Goal: Navigation & Orientation: Find specific page/section

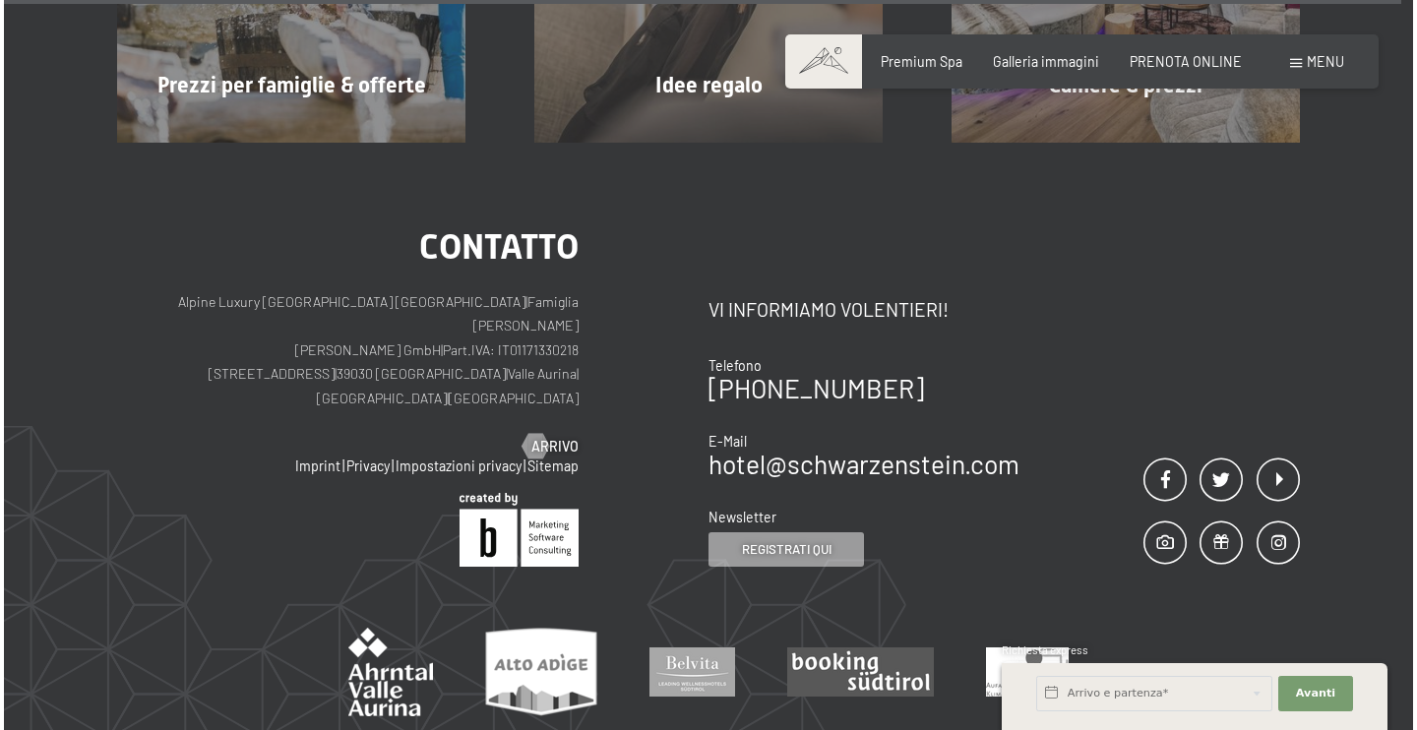
scroll to position [12606, 0]
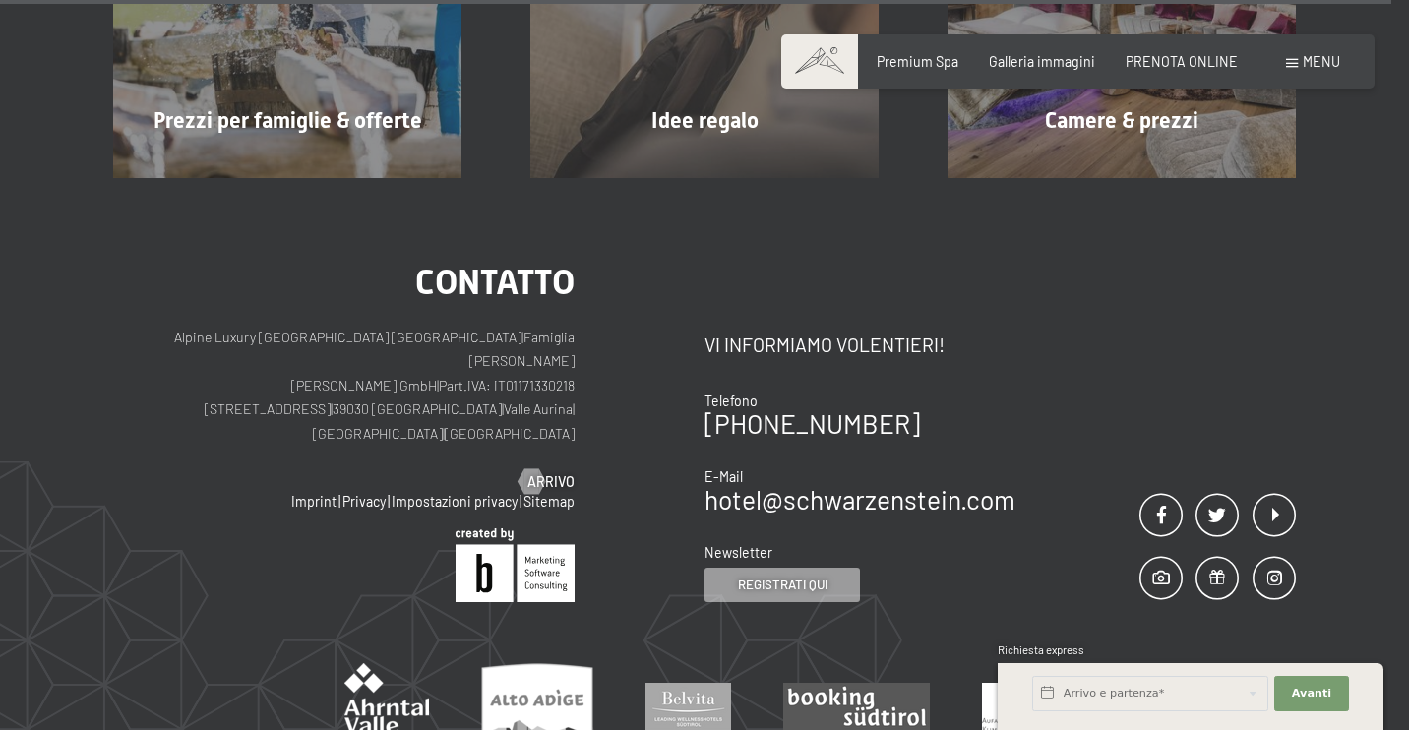
click at [1309, 64] on span "Menu" at bounding box center [1320, 61] width 37 height 17
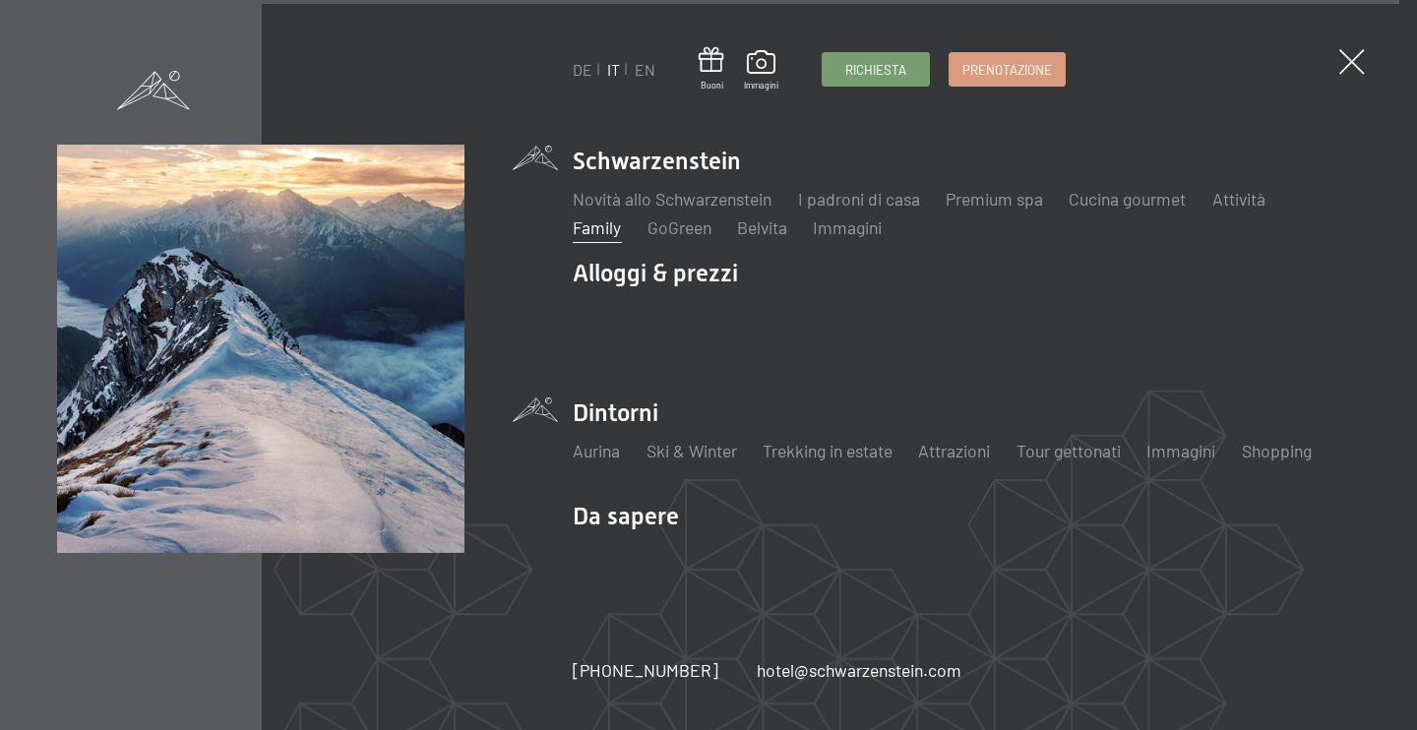
click at [669, 459] on li "Ski & Winter Sci Scuola di sci" at bounding box center [691, 451] width 91 height 25
click at [681, 447] on link "Ski & Winter" at bounding box center [691, 451] width 91 height 22
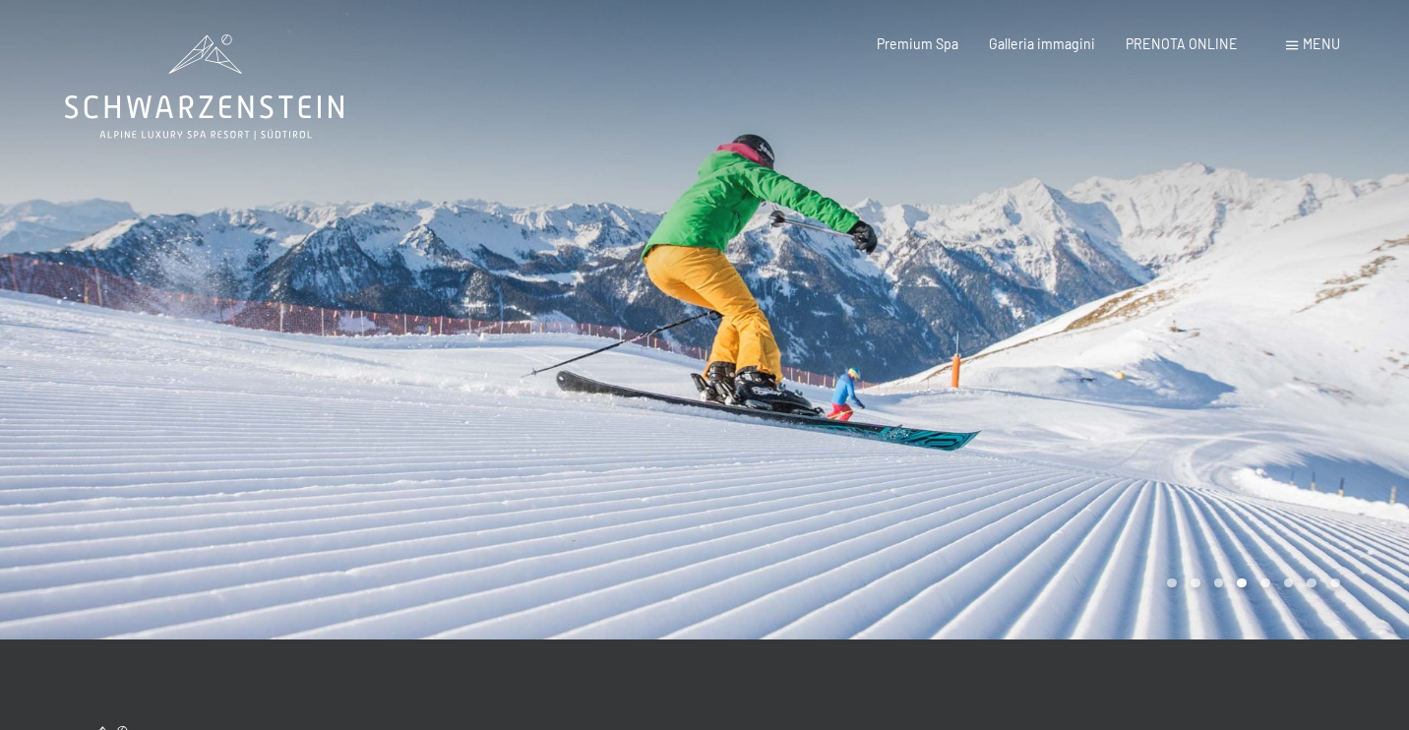
click at [1170, 583] on div "Carousel Page 1" at bounding box center [1172, 583] width 10 height 10
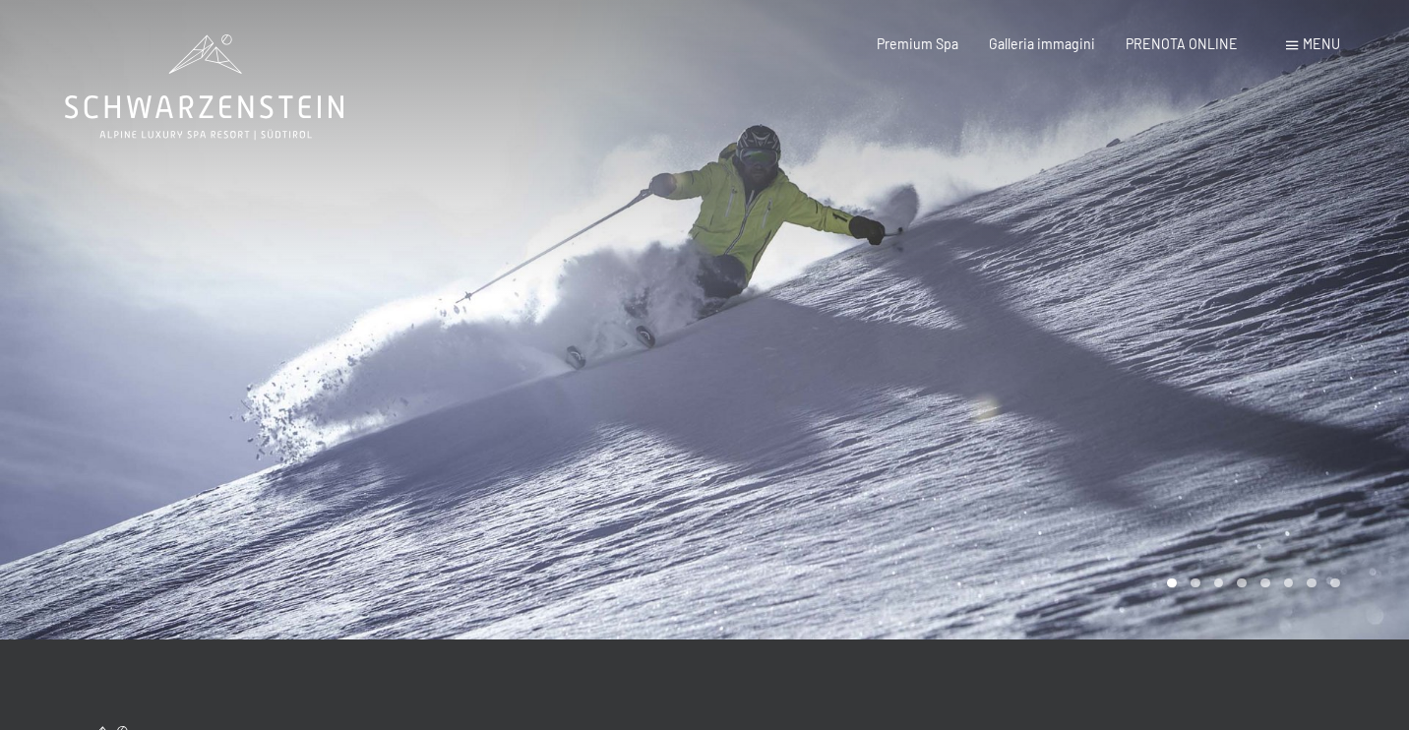
click at [1194, 583] on div "Carousel Page 2" at bounding box center [1195, 583] width 10 height 10
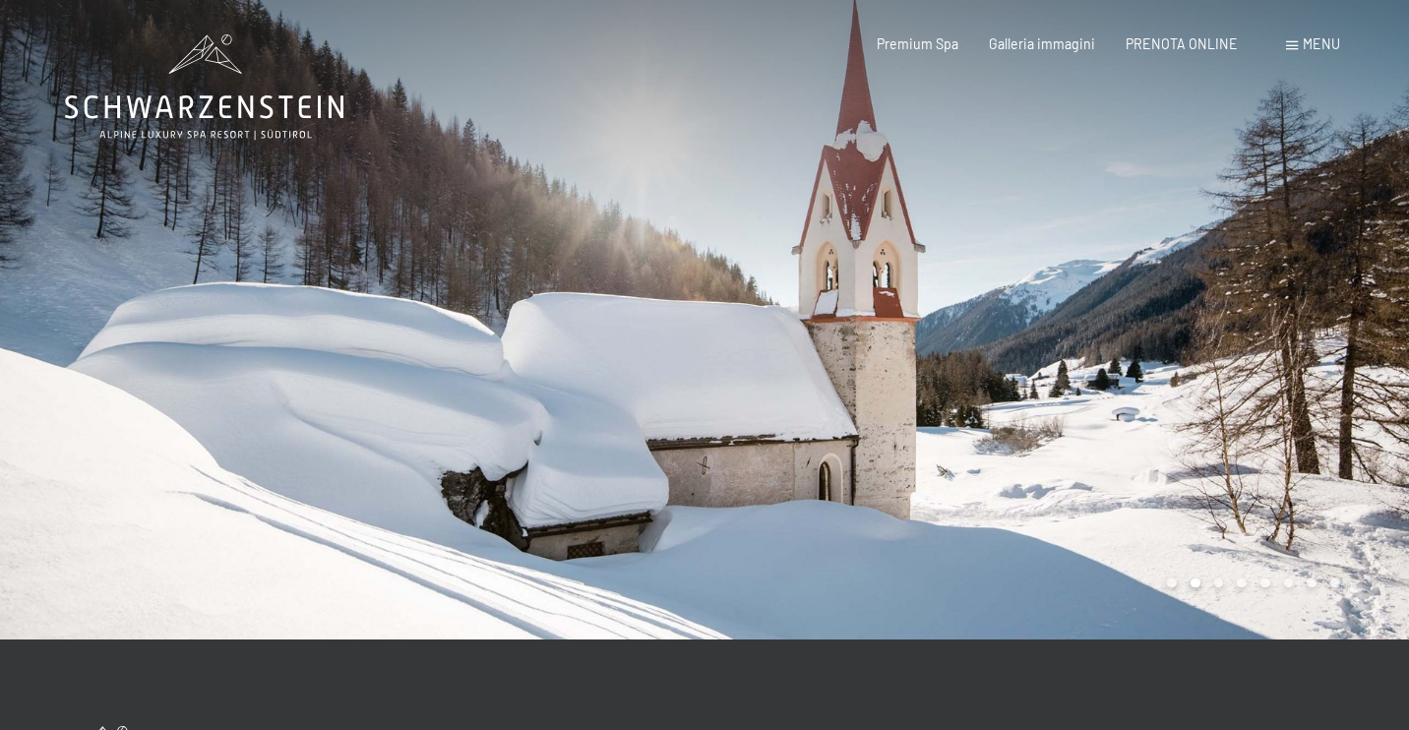
click at [1221, 580] on div "Carousel Page 3" at bounding box center [1219, 583] width 10 height 10
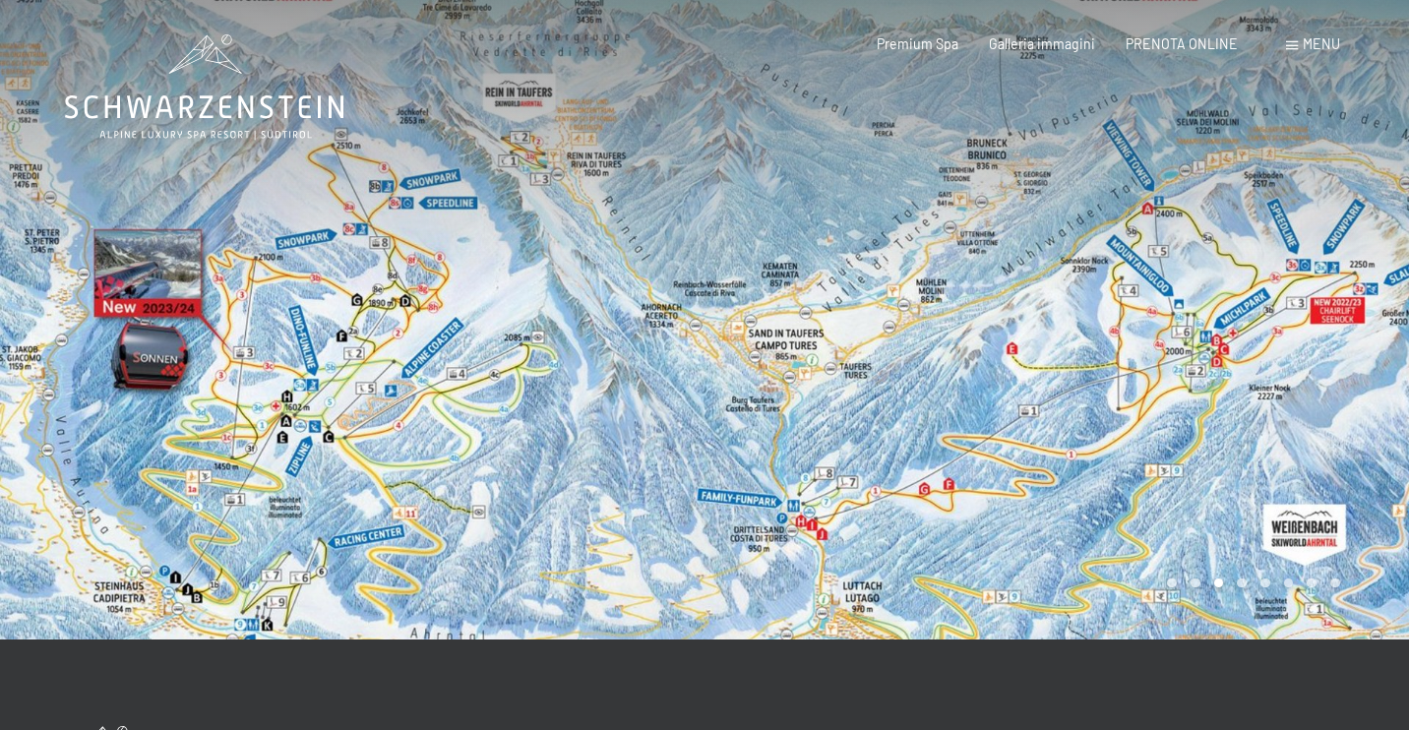
click at [1307, 582] on div "Carousel Page 7" at bounding box center [1311, 583] width 10 height 10
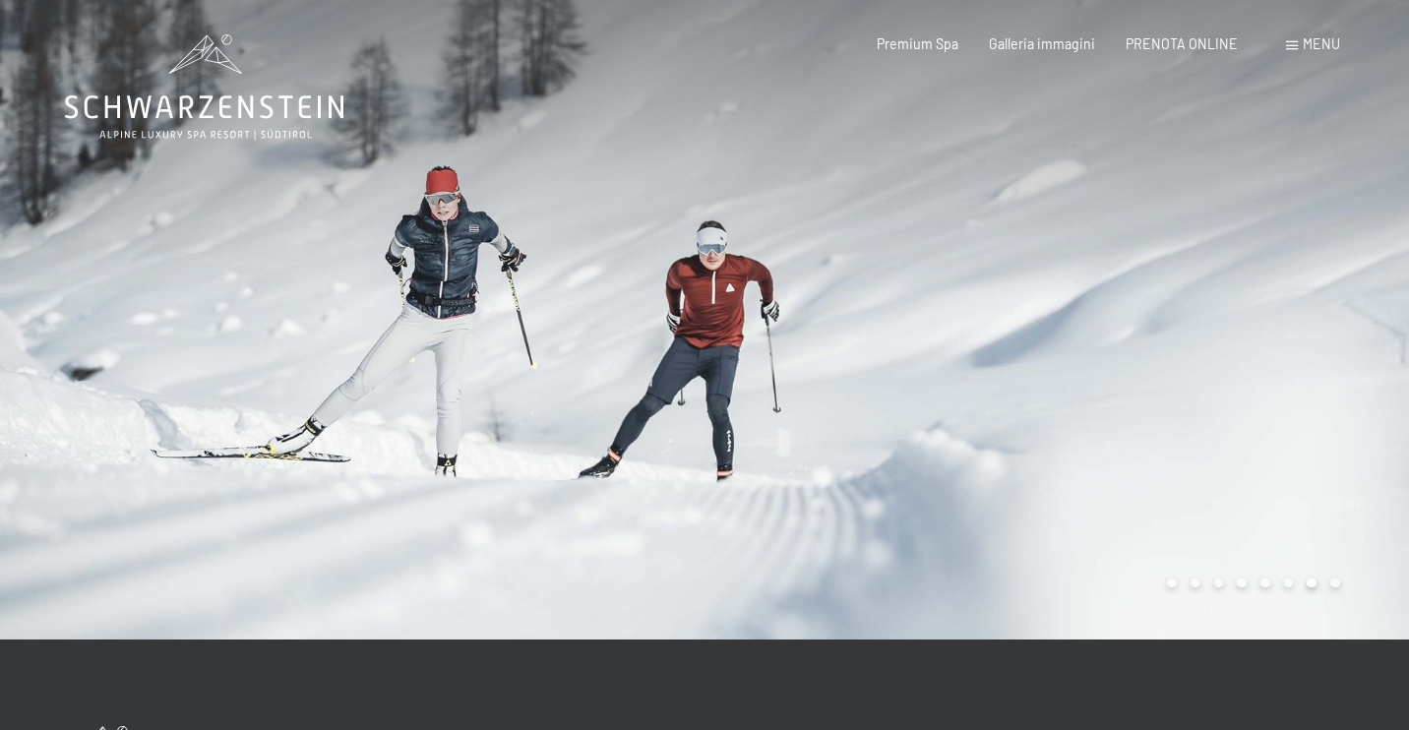
click at [1268, 584] on div "Carousel Page 5" at bounding box center [1265, 583] width 10 height 10
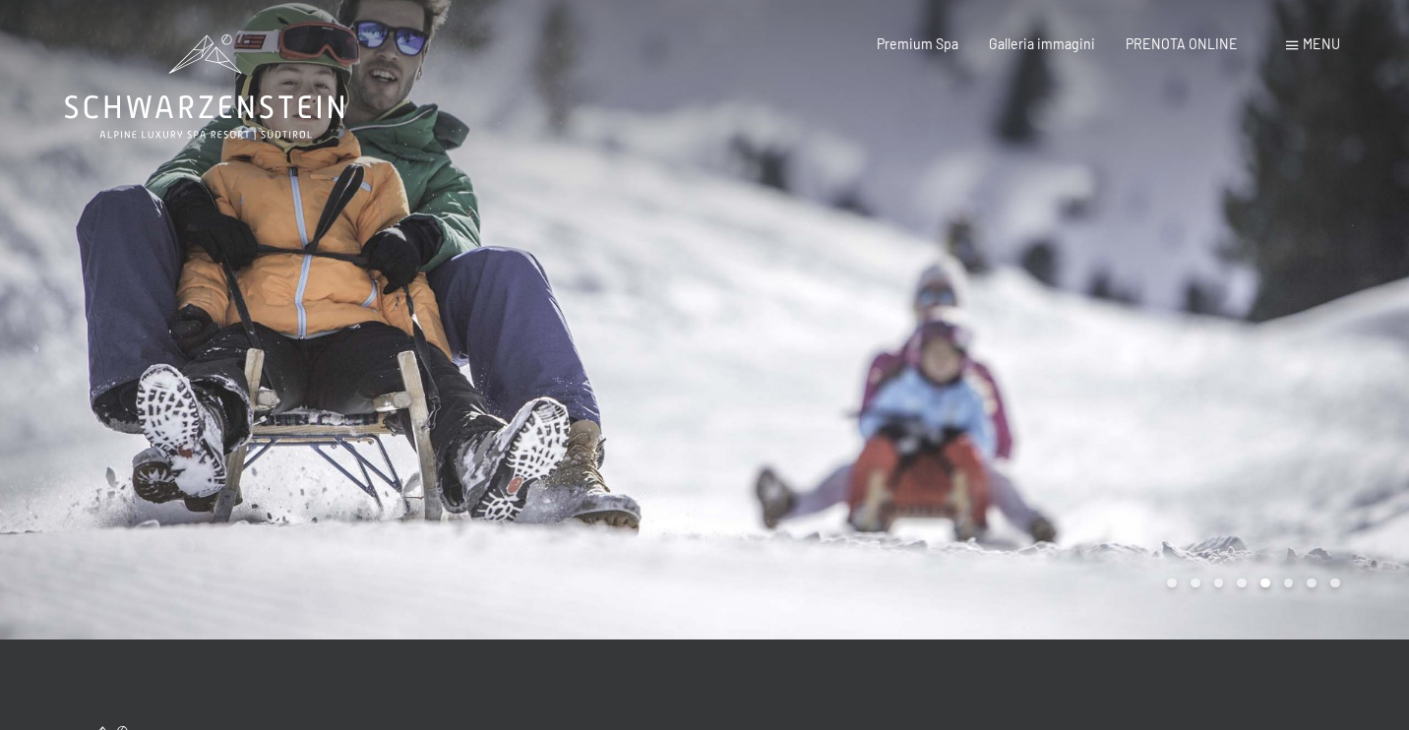
click at [1332, 584] on div "Carousel Page 8" at bounding box center [1335, 583] width 10 height 10
